Goal: Entertainment & Leisure: Consume media (video, audio)

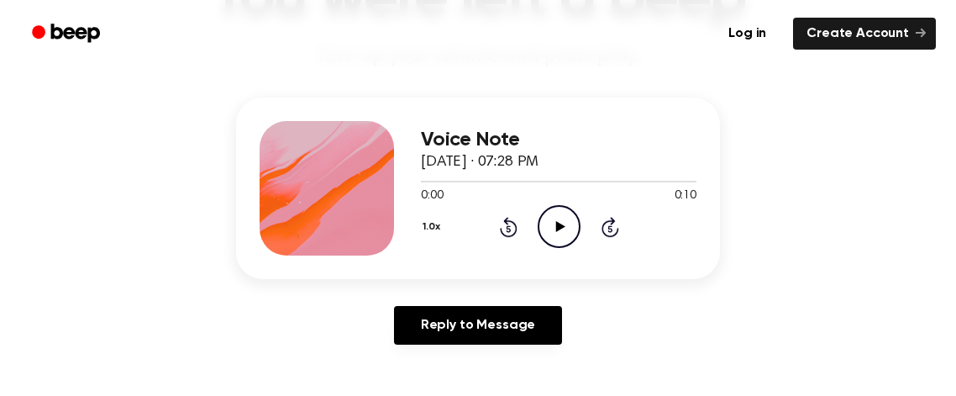
click at [575, 218] on icon "Play Audio" at bounding box center [559, 226] width 43 height 43
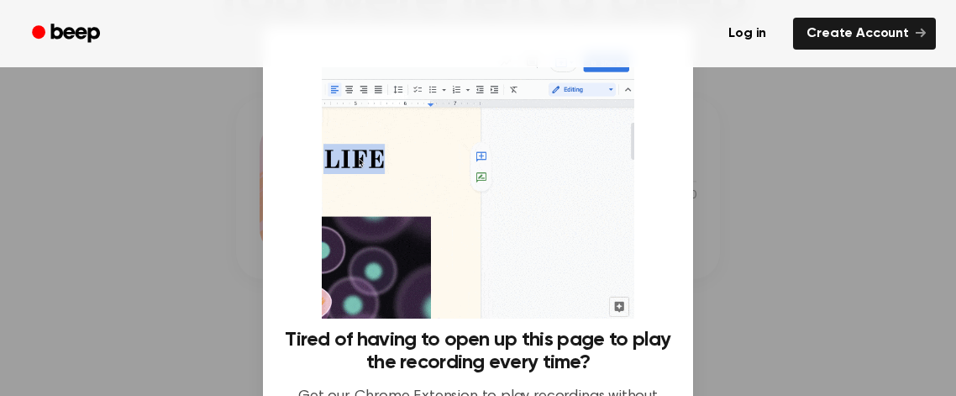
click at [776, 150] on div at bounding box center [478, 198] width 956 height 396
click at [778, 155] on div at bounding box center [478, 198] width 956 height 396
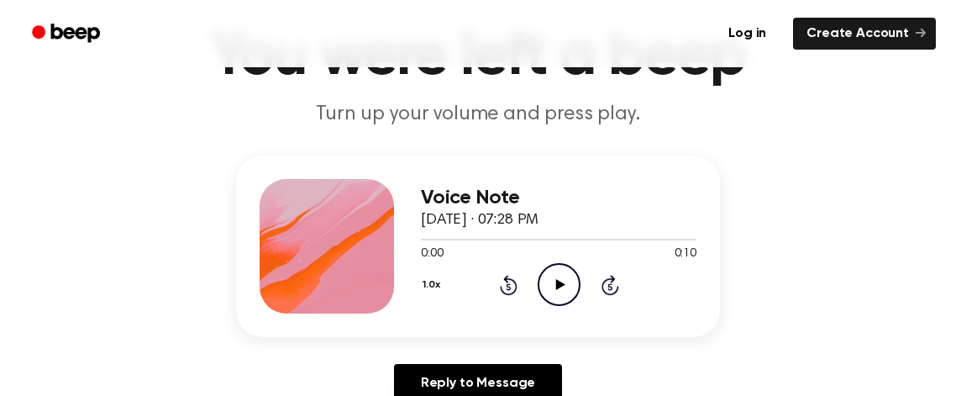
scroll to position [157, 0]
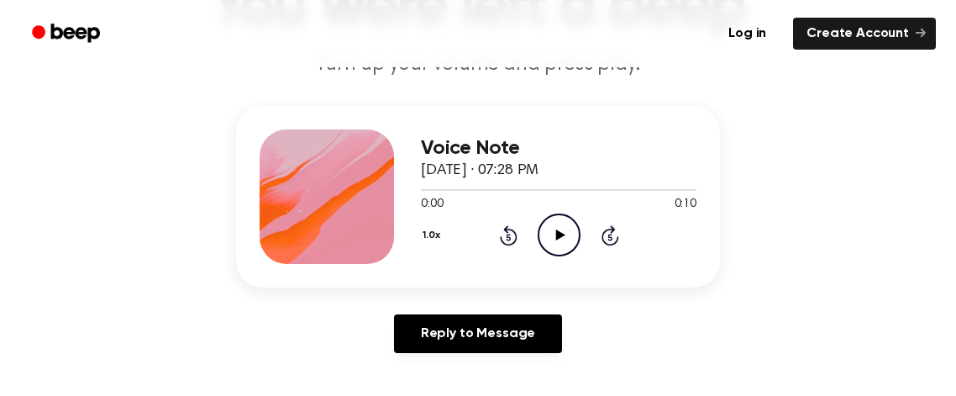
click at [569, 234] on icon "Play Audio" at bounding box center [559, 234] width 43 height 43
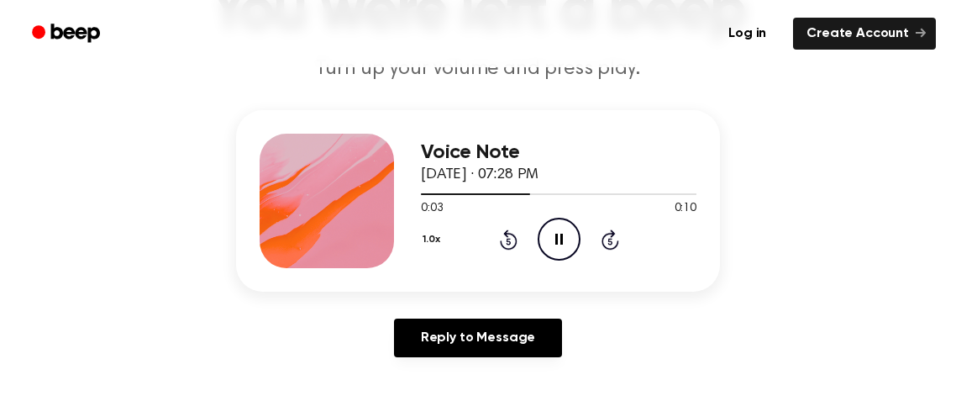
scroll to position [158, 0]
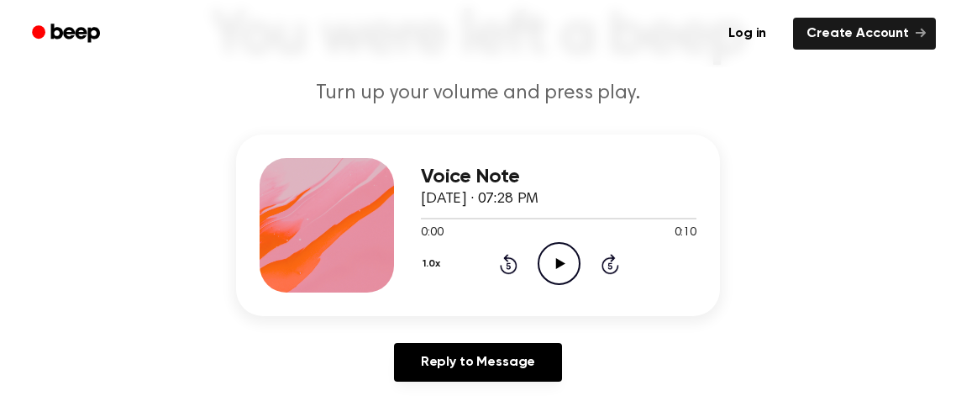
scroll to position [138, 0]
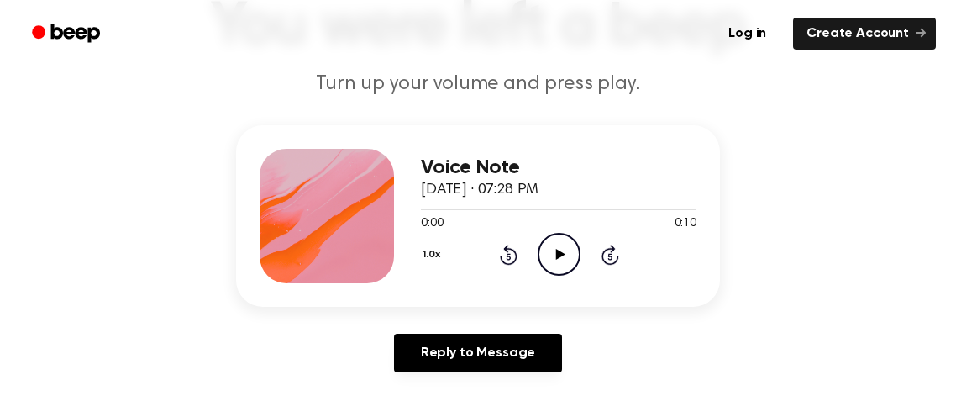
click at [565, 249] on icon "Play Audio" at bounding box center [559, 254] width 43 height 43
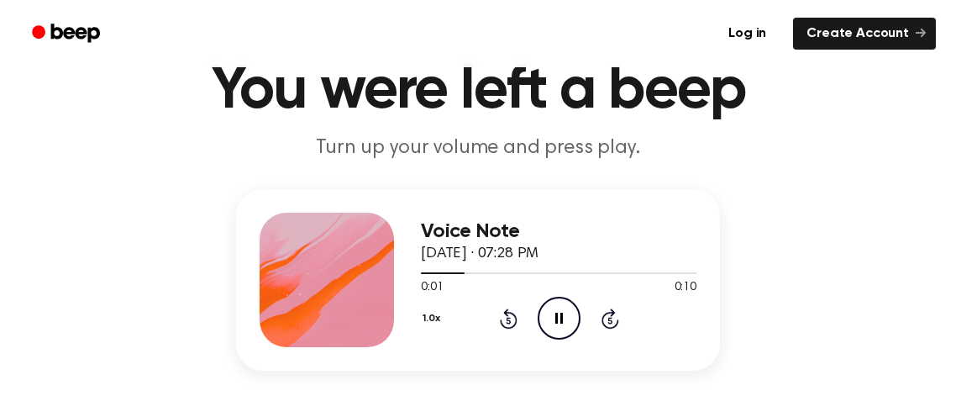
scroll to position [67, 0]
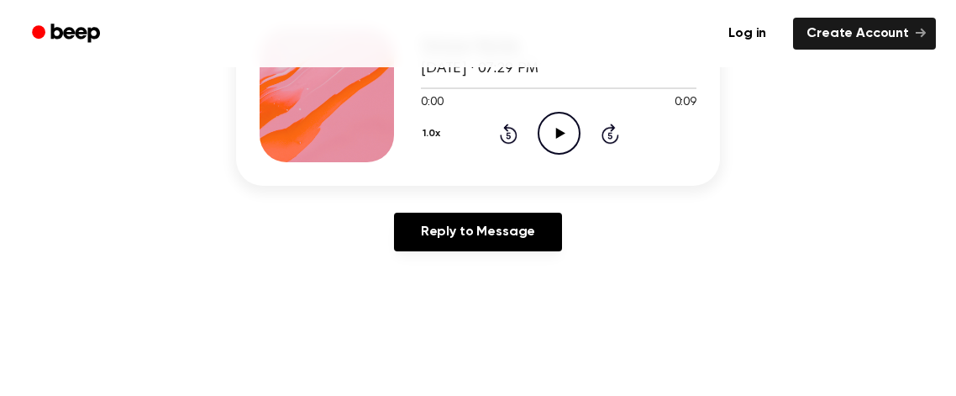
scroll to position [257, 0]
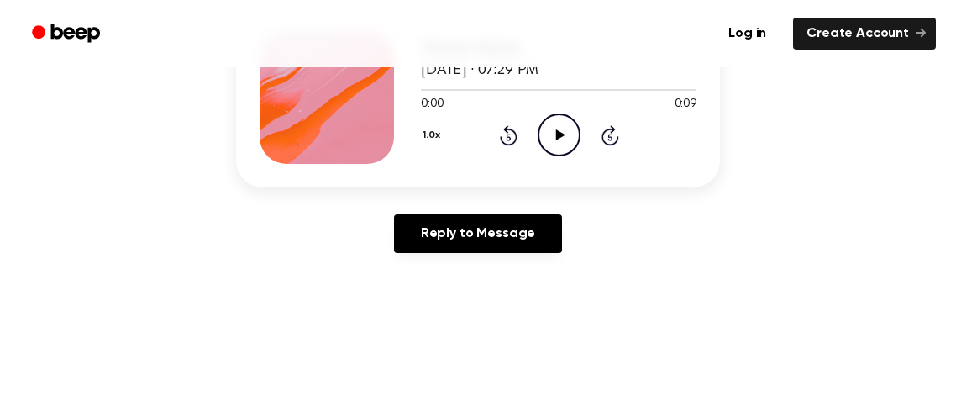
click at [562, 126] on icon "Play Audio" at bounding box center [559, 134] width 43 height 43
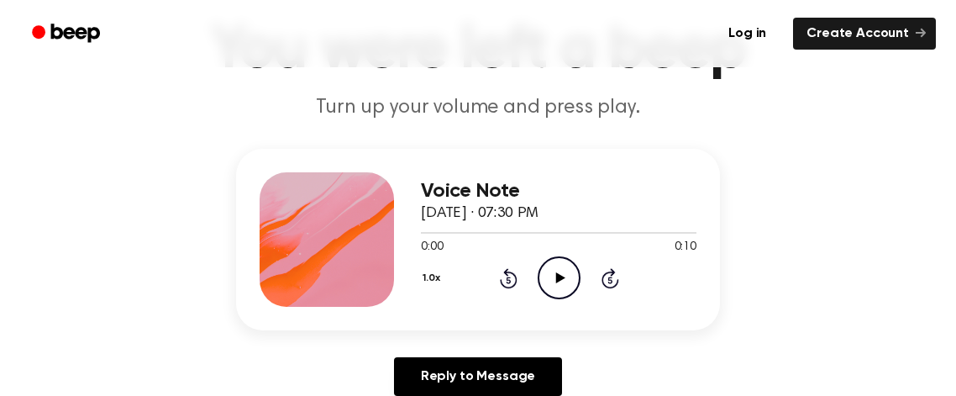
scroll to position [129, 0]
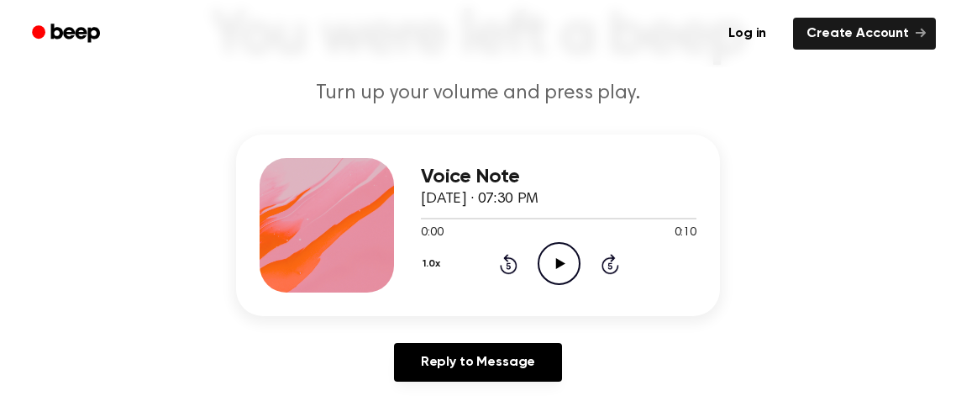
click at [565, 255] on icon "Play Audio" at bounding box center [559, 263] width 43 height 43
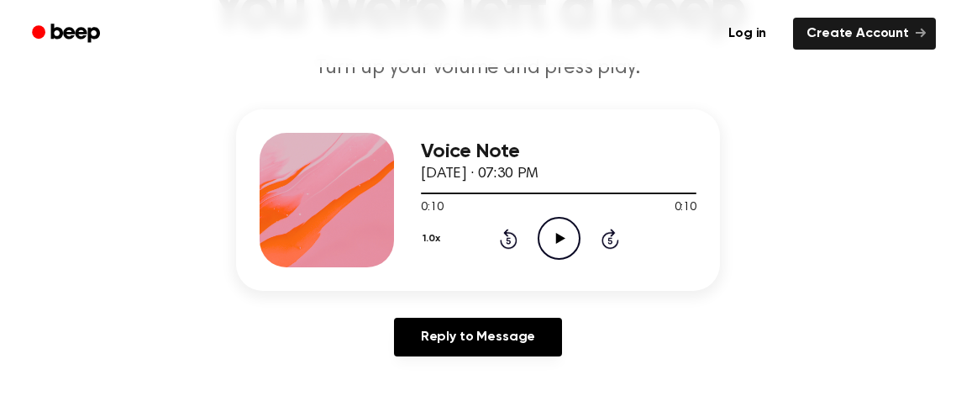
scroll to position [155, 0]
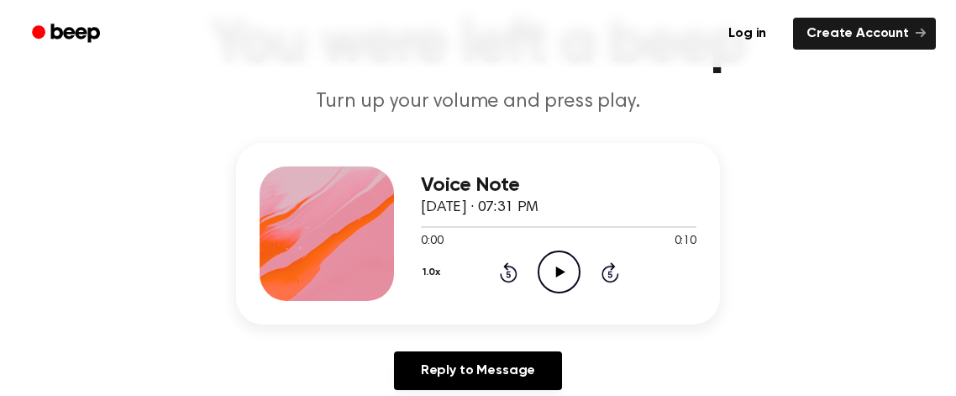
scroll to position [118, 0]
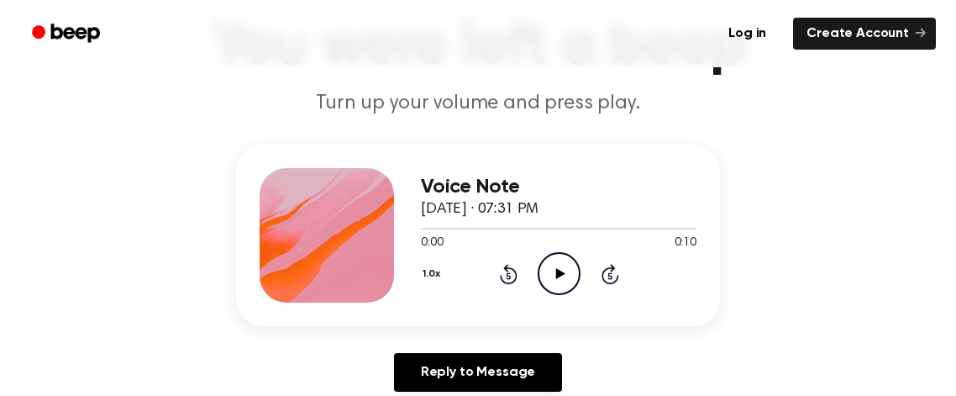
click at [569, 265] on icon "Play Audio" at bounding box center [559, 273] width 43 height 43
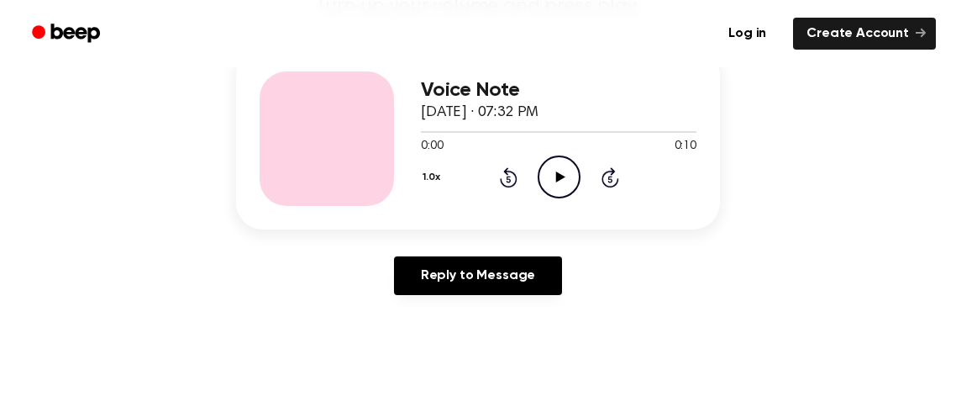
scroll to position [227, 0]
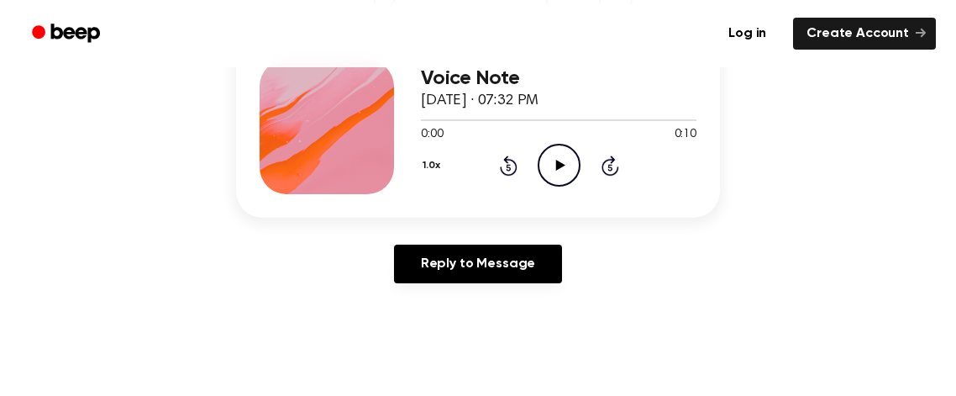
click at [568, 176] on icon "Play Audio" at bounding box center [559, 165] width 43 height 43
click at [568, 161] on icon "Play Audio" at bounding box center [559, 165] width 43 height 43
click at [563, 160] on icon "Play Audio" at bounding box center [559, 165] width 43 height 43
click at [551, 169] on icon "Pause Audio" at bounding box center [559, 165] width 43 height 43
click at [562, 175] on icon "Play Audio" at bounding box center [559, 165] width 43 height 43
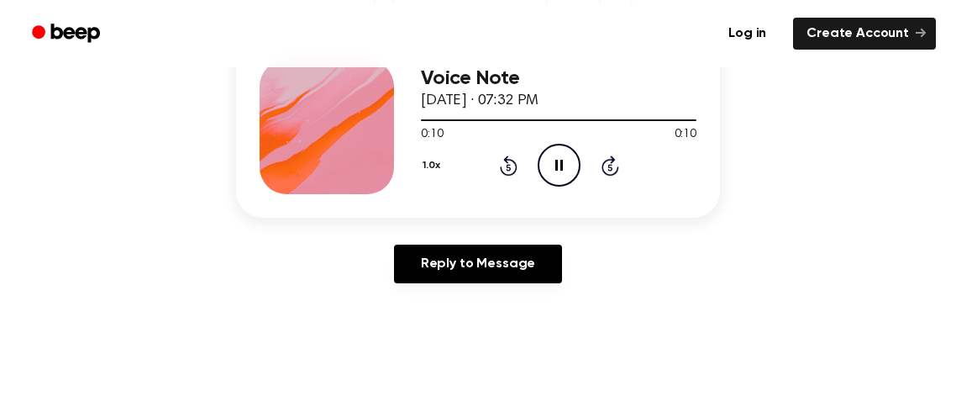
click at [565, 156] on icon "Pause Audio" at bounding box center [559, 165] width 43 height 43
click at [561, 169] on icon "Play Audio" at bounding box center [559, 165] width 43 height 43
click at [574, 167] on icon "Play Audio" at bounding box center [559, 165] width 43 height 43
click at [555, 165] on icon at bounding box center [559, 165] width 9 height 11
click at [558, 166] on icon at bounding box center [559, 165] width 9 height 11
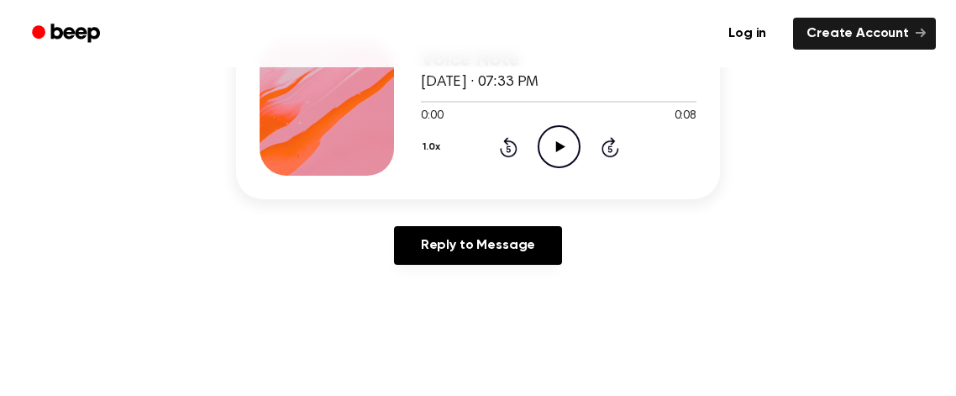
scroll to position [248, 0]
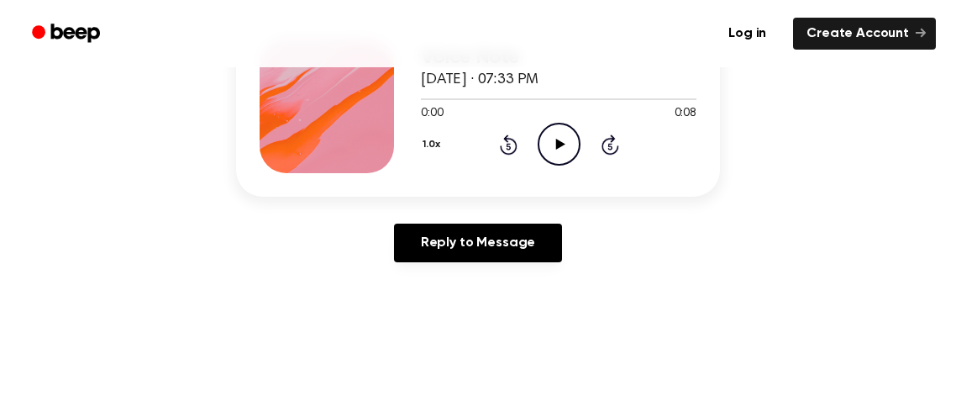
click at [565, 146] on icon "Play Audio" at bounding box center [559, 144] width 43 height 43
click at [565, 156] on icon "Play Audio" at bounding box center [559, 144] width 43 height 43
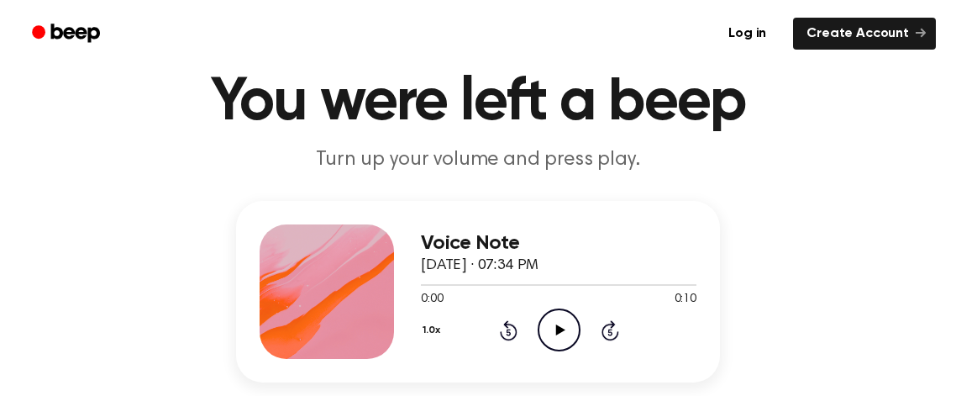
scroll to position [170, 0]
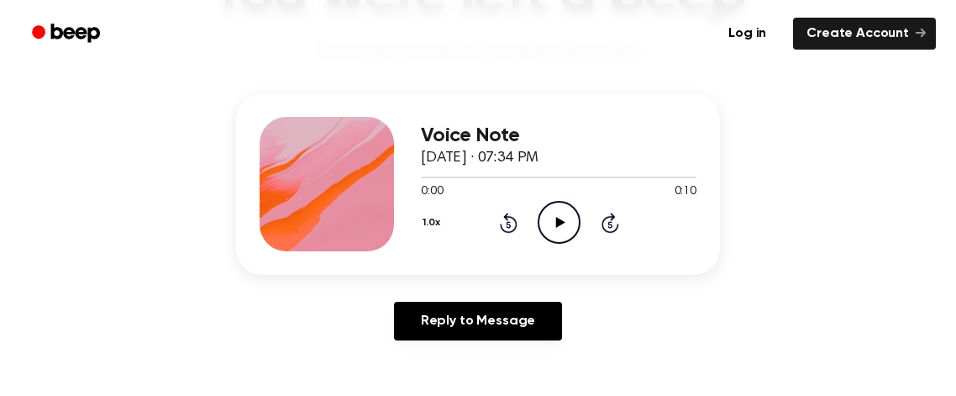
click at [560, 231] on icon "Play Audio" at bounding box center [559, 222] width 43 height 43
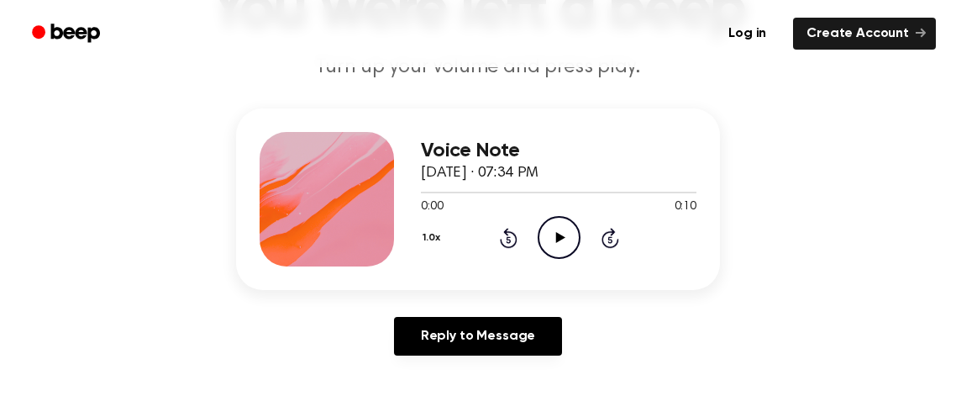
scroll to position [154, 0]
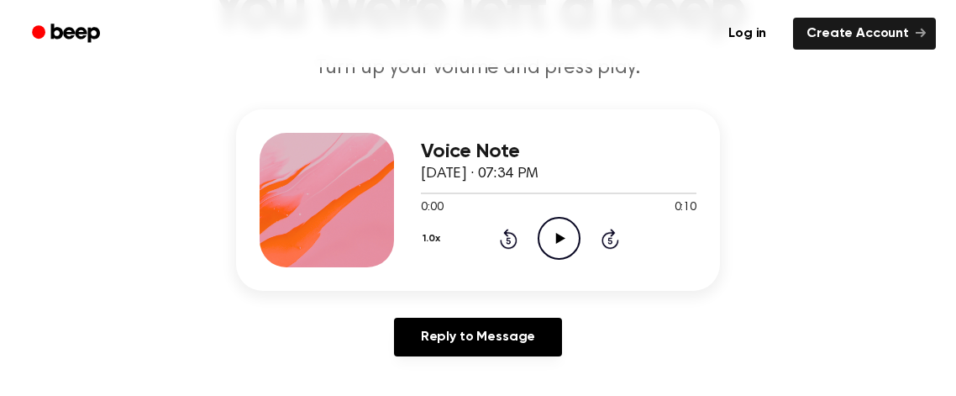
click at [552, 223] on icon "Play Audio" at bounding box center [559, 238] width 43 height 43
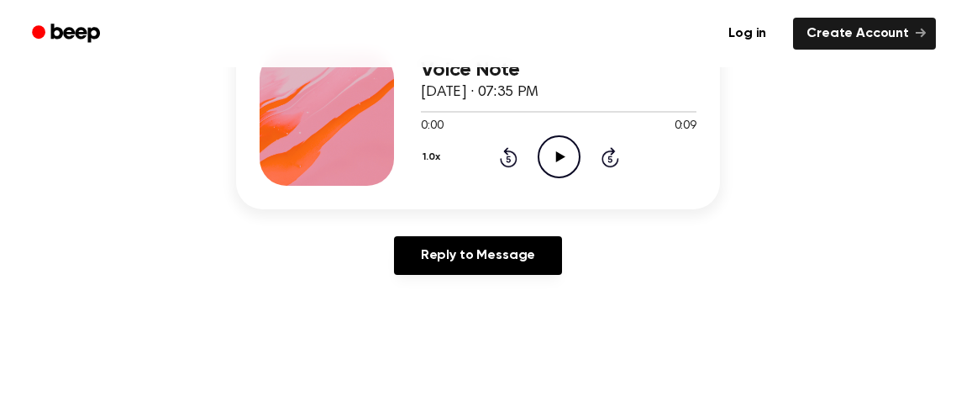
scroll to position [237, 0]
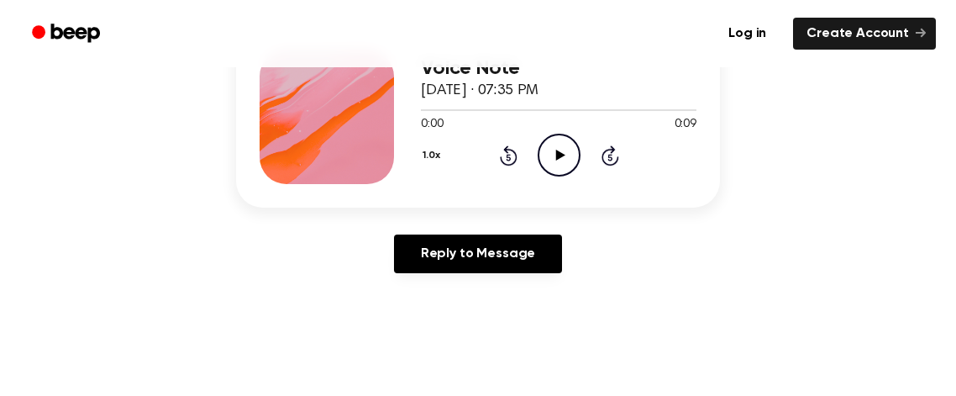
click at [550, 160] on icon "Play Audio" at bounding box center [559, 155] width 43 height 43
click at [549, 163] on icon "Play Audio" at bounding box center [559, 155] width 43 height 43
click at [570, 150] on icon "Pause Audio" at bounding box center [559, 155] width 43 height 43
click at [568, 164] on icon "Play Audio" at bounding box center [559, 155] width 43 height 43
click at [558, 146] on icon "Play Audio" at bounding box center [559, 155] width 43 height 43
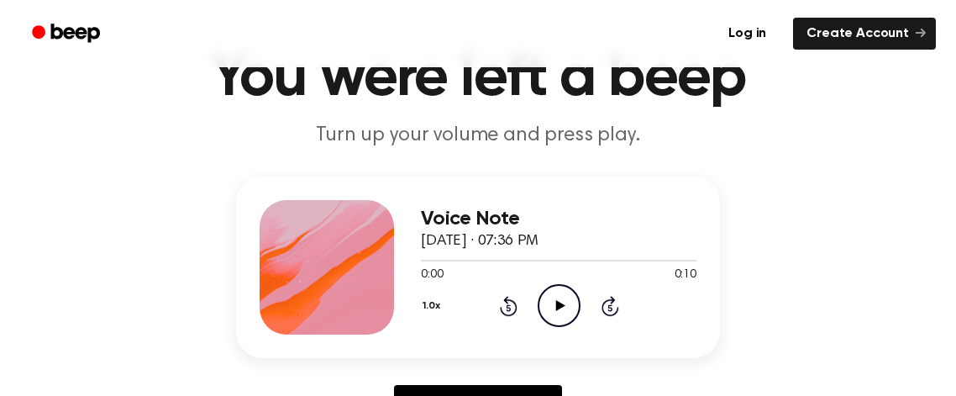
scroll to position [87, 0]
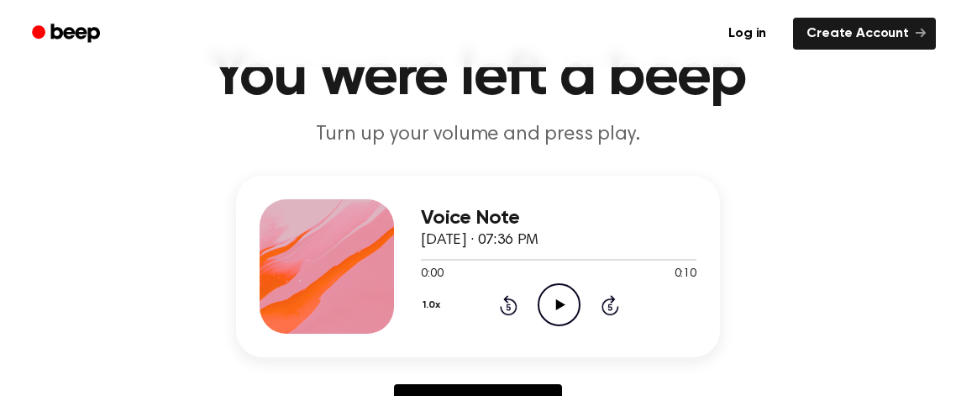
click at [561, 310] on icon "Play Audio" at bounding box center [559, 304] width 43 height 43
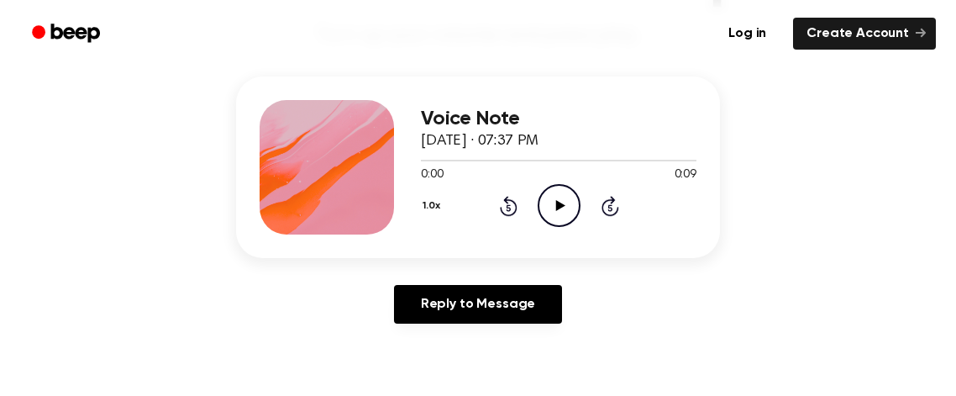
scroll to position [188, 0]
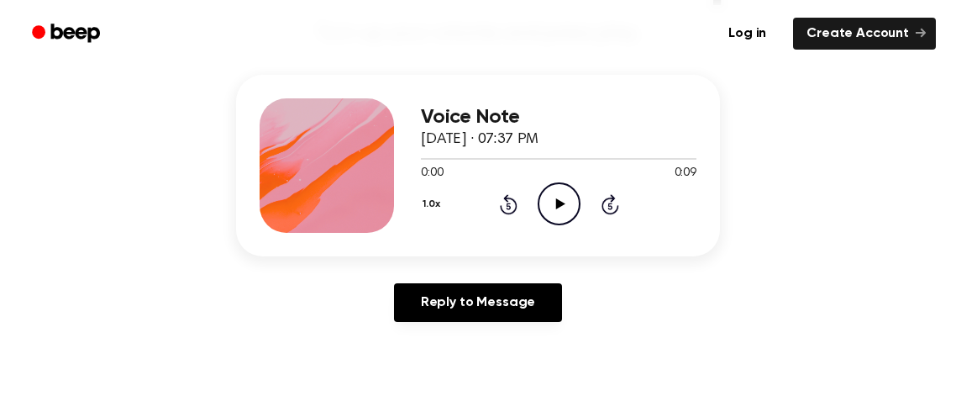
click at [555, 211] on icon "Play Audio" at bounding box center [559, 203] width 43 height 43
click at [579, 202] on circle at bounding box center [559, 203] width 41 height 41
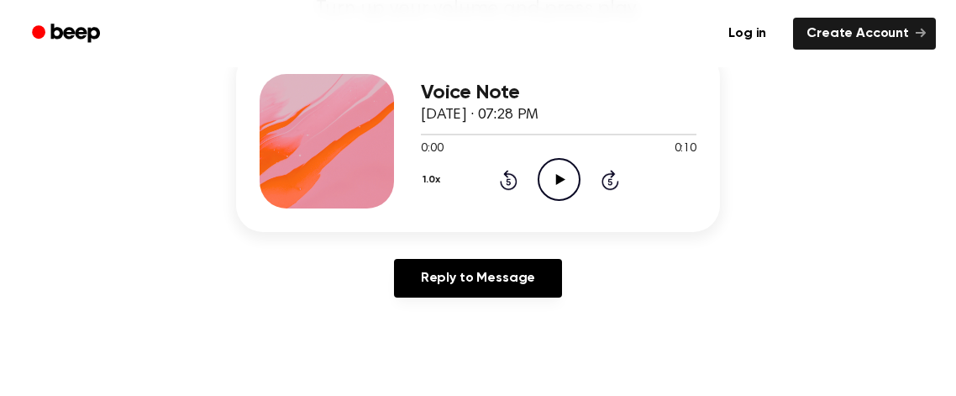
scroll to position [188, 0]
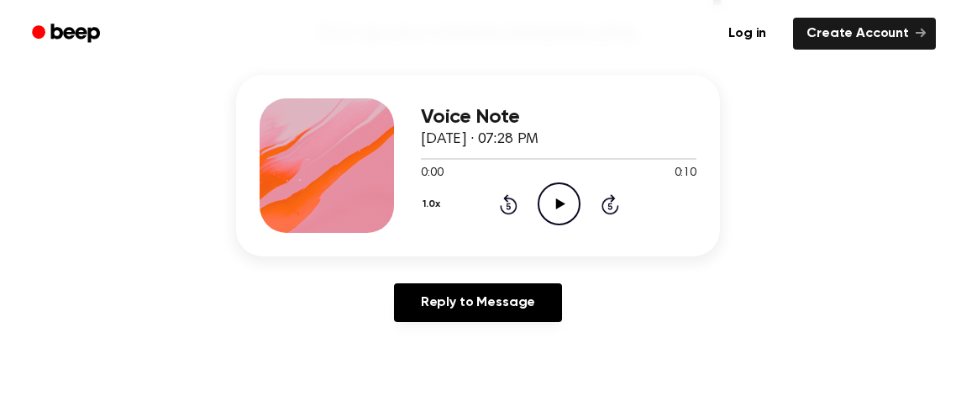
click at [553, 211] on icon "Play Audio" at bounding box center [559, 203] width 43 height 43
click at [571, 202] on icon "Pause Audio" at bounding box center [559, 203] width 43 height 43
click at [584, 188] on div "1.0x Rewind 5 seconds Play Audio Skip 5 seconds" at bounding box center [559, 203] width 276 height 43
